Goal: Find contact information

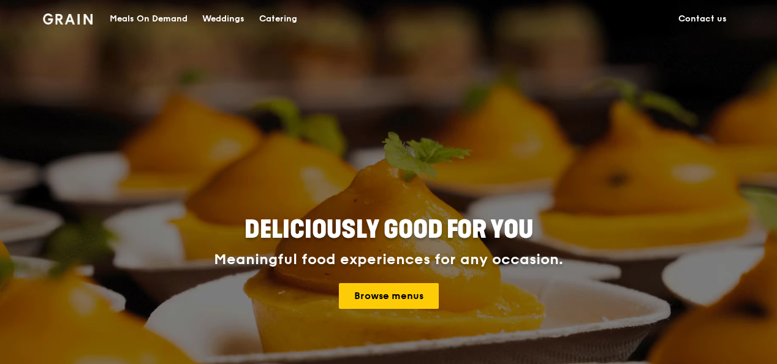
click at [289, 16] on div "Catering" at bounding box center [278, 19] width 38 height 37
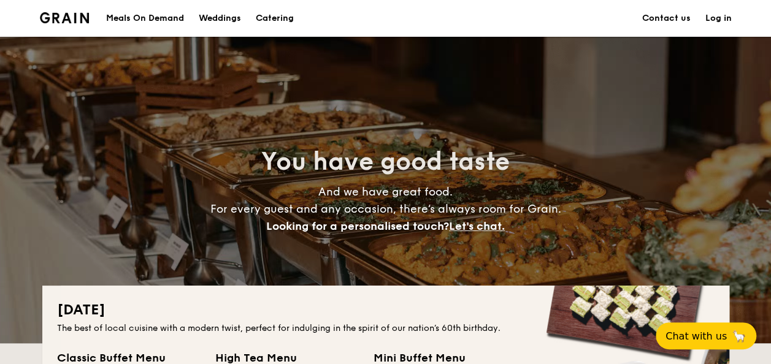
click at [667, 21] on link "Contact us" at bounding box center [666, 18] width 48 height 37
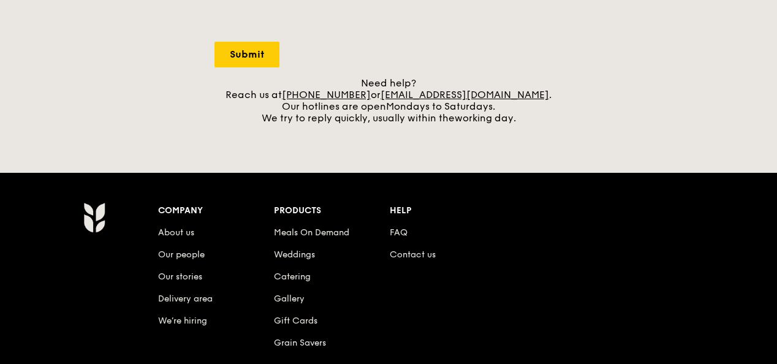
scroll to position [491, 0]
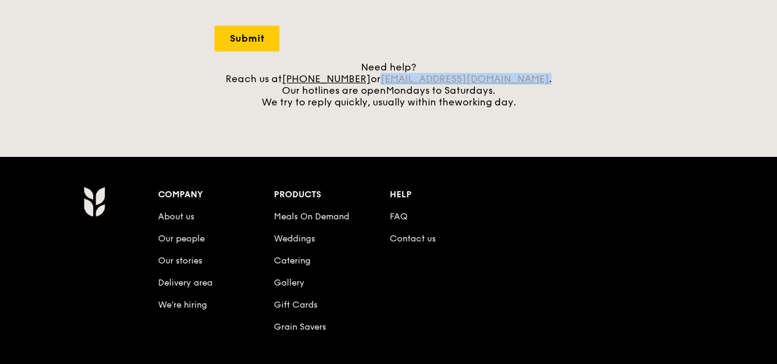
drag, startPoint x: 526, startPoint y: 77, endPoint x: 400, endPoint y: 75, distance: 126.3
click at [400, 75] on div "Need help? Reach us at +65 3163 5335 or concierge@grain.com.sg . Our hotlines a…" at bounding box center [389, 84] width 348 height 47
copy div "concierge@grain.com.sg ."
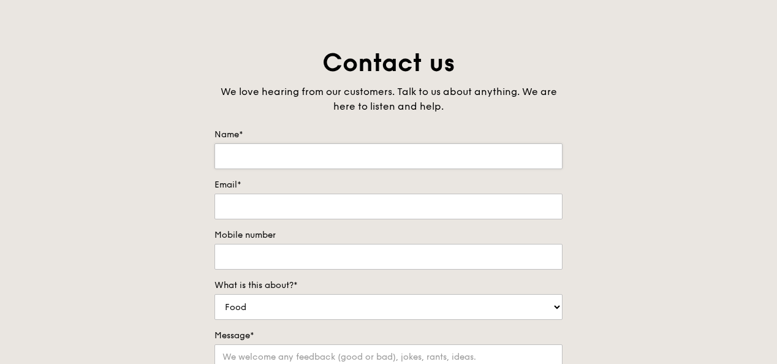
scroll to position [0, 0]
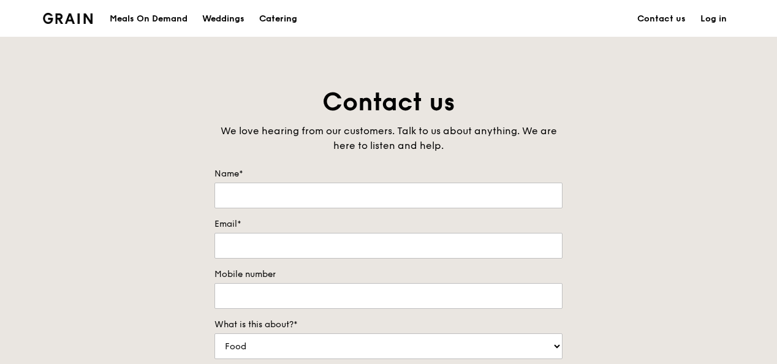
click at [270, 17] on div "Catering" at bounding box center [278, 19] width 38 height 37
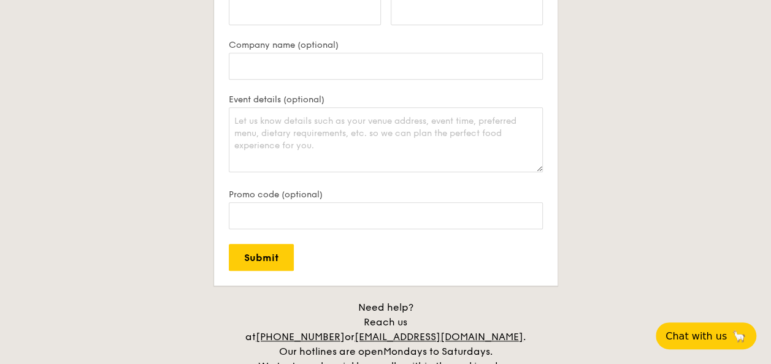
scroll to position [2636, 0]
